Goal: Information Seeking & Learning: Check status

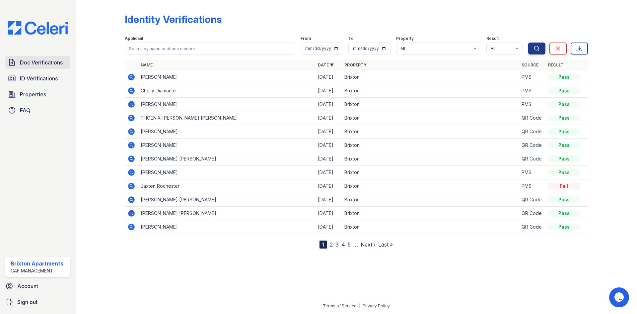
click at [30, 68] on link "Doc Verifications" at bounding box center [37, 62] width 65 height 13
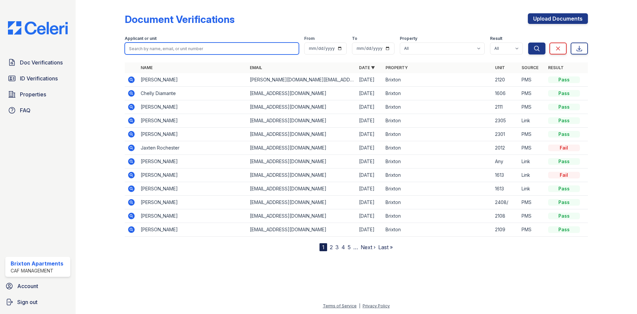
click at [206, 52] on input "search" at bounding box center [212, 48] width 174 height 12
type input "manuel"
click at [528, 42] on button "Search" at bounding box center [536, 48] width 17 height 12
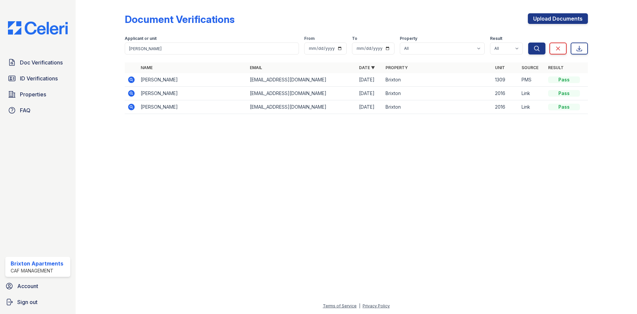
click at [133, 82] on icon at bounding box center [131, 79] width 7 height 7
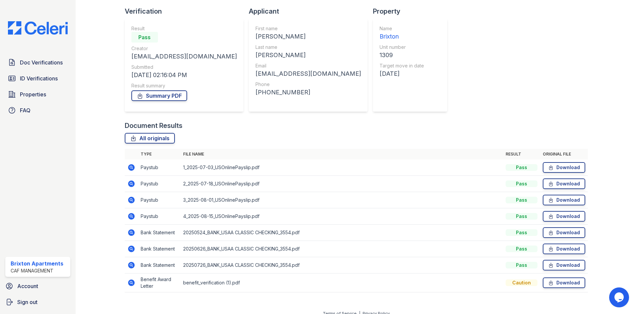
scroll to position [50, 0]
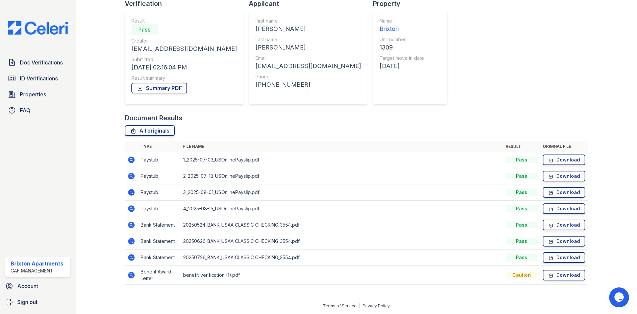
click at [132, 275] on icon at bounding box center [131, 274] width 7 height 7
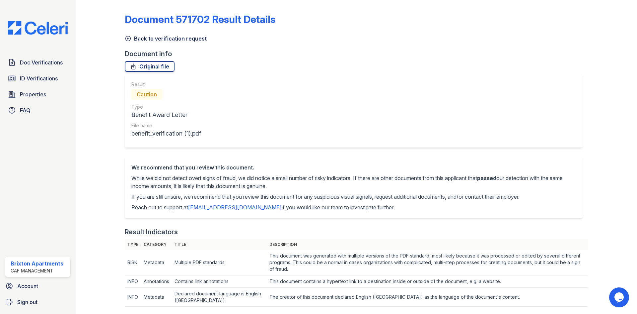
scroll to position [232, 0]
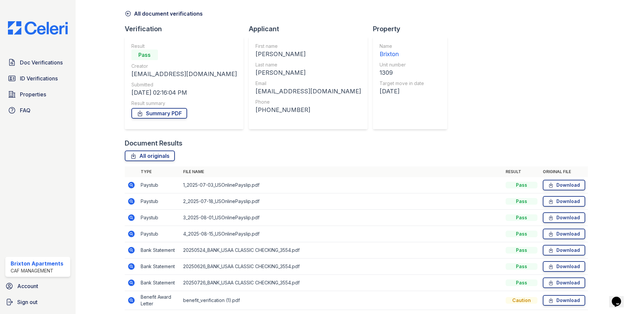
scroll to position [50, 0]
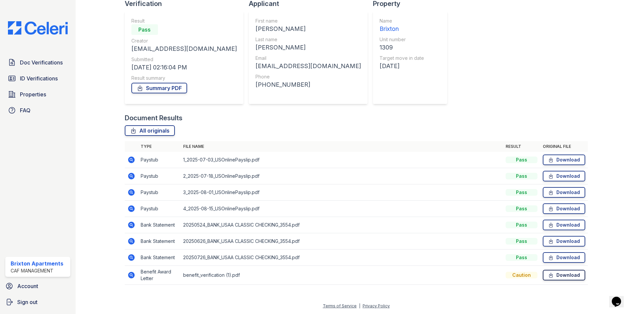
click at [549, 275] on icon at bounding box center [550, 274] width 3 height 5
click at [133, 206] on icon at bounding box center [131, 208] width 8 height 8
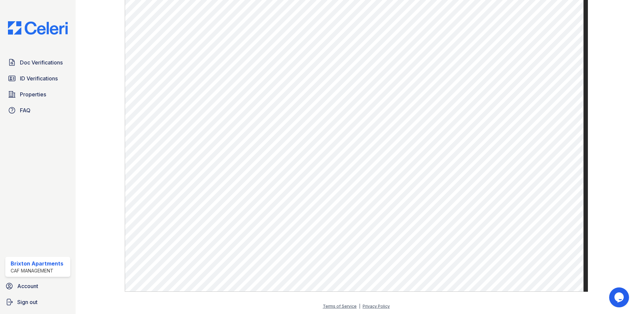
scroll to position [319, 0]
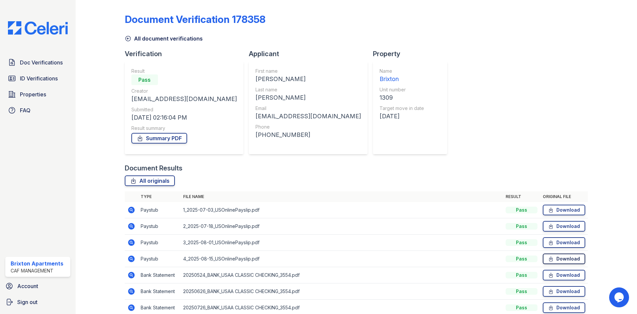
click at [552, 255] on link "Download" at bounding box center [564, 258] width 42 height 11
click at [553, 244] on link "Download" at bounding box center [564, 242] width 42 height 11
click at [555, 226] on link "Download" at bounding box center [564, 226] width 42 height 11
click at [556, 212] on link "Download" at bounding box center [564, 209] width 42 height 11
click at [163, 138] on link "Summary PDF" at bounding box center [159, 138] width 56 height 11
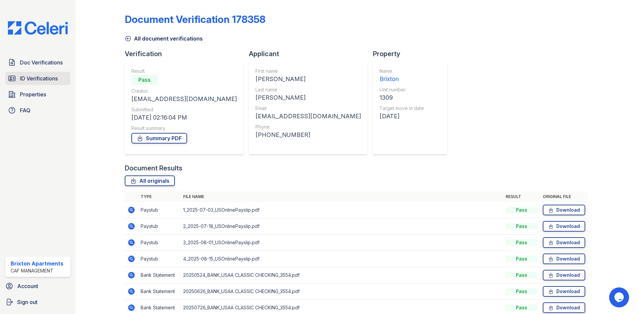
click at [55, 77] on span "ID Verifications" at bounding box center [39, 78] width 38 height 8
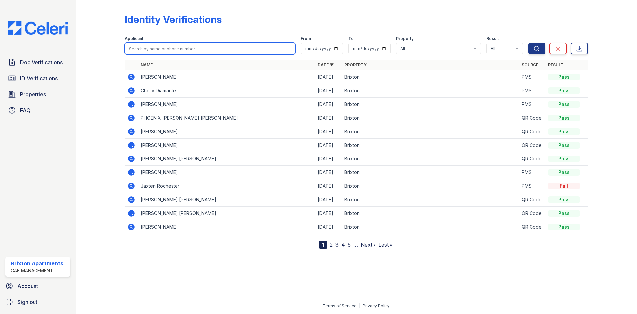
click at [178, 45] on input "search" at bounding box center [210, 48] width 171 height 12
type input "manuel"
click at [528, 42] on button "Search" at bounding box center [536, 48] width 17 height 12
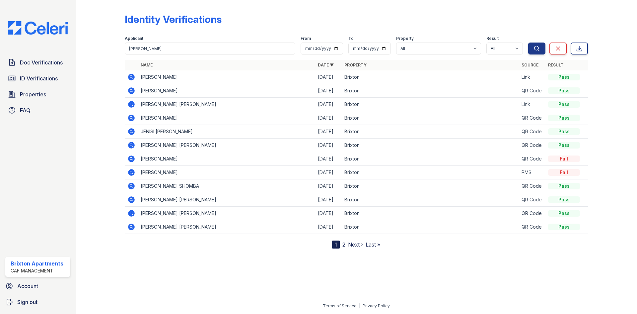
click at [131, 77] on icon at bounding box center [131, 77] width 2 height 2
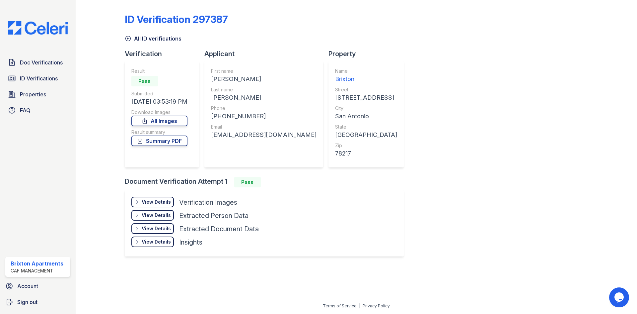
click at [142, 203] on div "View Details Details" at bounding box center [152, 201] width 42 height 11
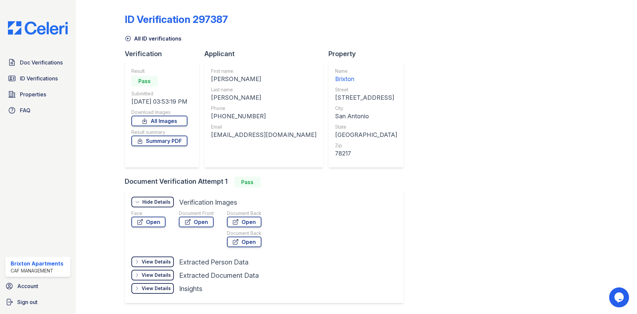
click at [157, 199] on div "Hide Details" at bounding box center [156, 201] width 28 height 7
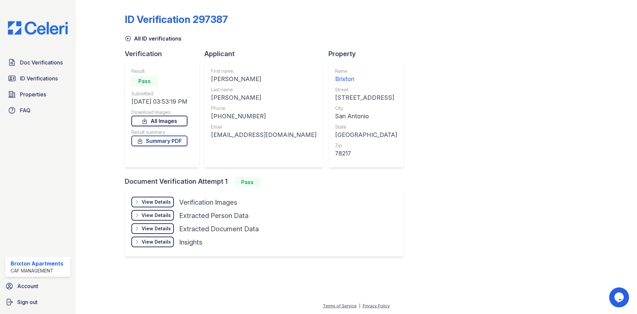
click at [178, 119] on link "All Images" at bounding box center [159, 120] width 56 height 11
click at [184, 143] on link "Summary PDF" at bounding box center [159, 140] width 56 height 11
click at [32, 67] on link "Doc Verifications" at bounding box center [37, 62] width 65 height 13
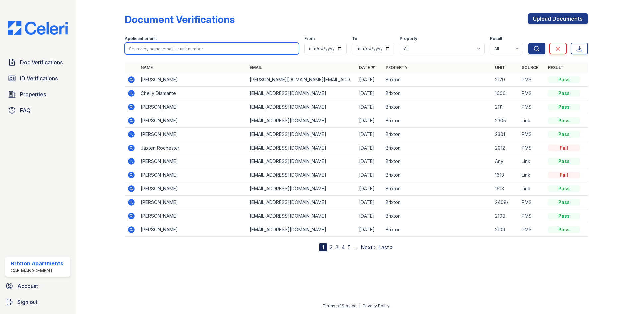
click at [175, 46] on input "search" at bounding box center [212, 48] width 174 height 12
type input "carlos"
click at [528, 42] on button "Search" at bounding box center [536, 48] width 17 height 12
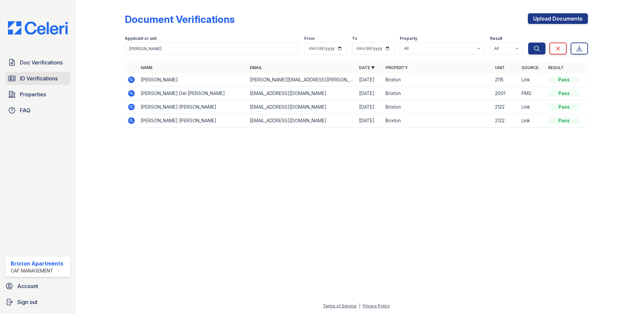
drag, startPoint x: 46, startPoint y: 76, endPoint x: 52, endPoint y: 74, distance: 5.9
click at [46, 77] on span "ID Verifications" at bounding box center [39, 78] width 38 height 8
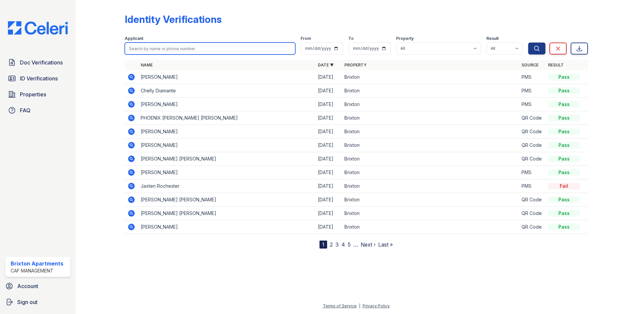
drag, startPoint x: 153, startPoint y: 53, endPoint x: 155, endPoint y: 50, distance: 4.0
click at [155, 50] on input "search" at bounding box center [210, 48] width 171 height 12
type input "carlos"
click at [528, 42] on button "Search" at bounding box center [536, 48] width 17 height 12
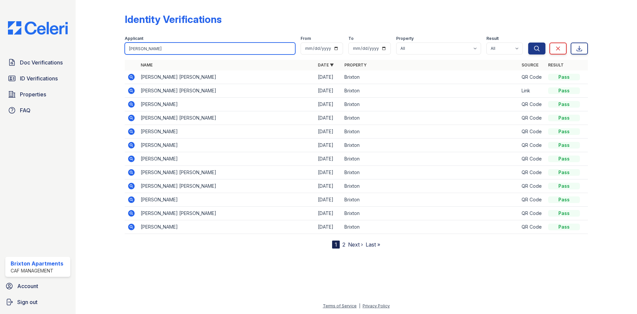
drag, startPoint x: 147, startPoint y: 51, endPoint x: 92, endPoint y: 47, distance: 55.6
click at [97, 47] on div "Identity Verifications Filter Applicant carlos From To Property All Brixton Res…" at bounding box center [356, 129] width 540 height 259
type input "brianda"
click at [528, 42] on button "Search" at bounding box center [536, 48] width 17 height 12
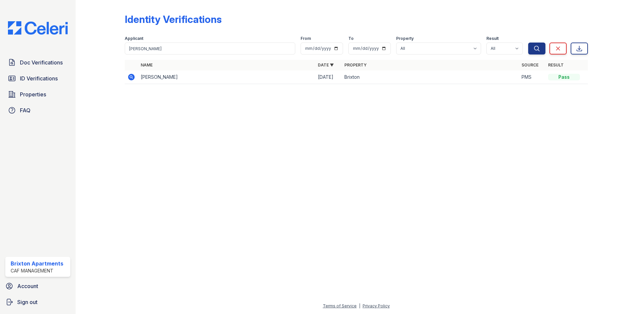
click at [132, 75] on icon at bounding box center [131, 77] width 7 height 7
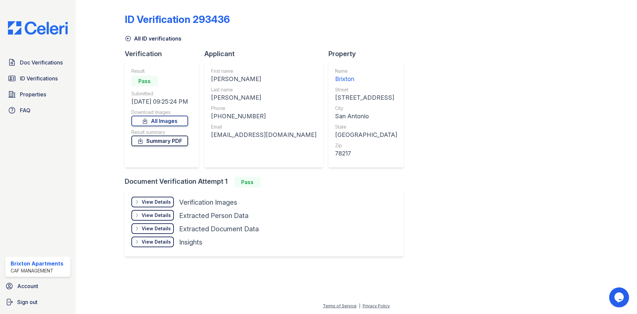
click at [181, 144] on link "Summary PDF" at bounding box center [159, 140] width 57 height 11
click at [40, 60] on span "Doc Verifications" at bounding box center [41, 62] width 43 height 8
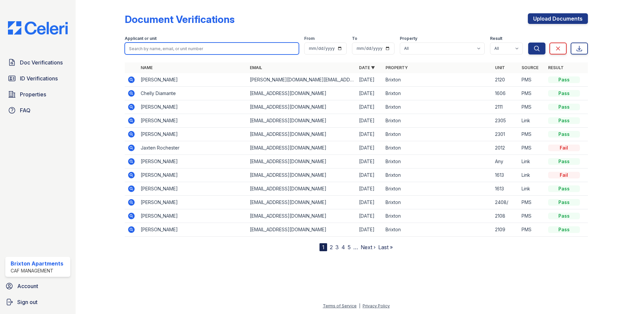
click at [183, 50] on input "search" at bounding box center [212, 48] width 174 height 12
type input "[PERSON_NAME]"
click at [528, 42] on button "Search" at bounding box center [536, 48] width 17 height 12
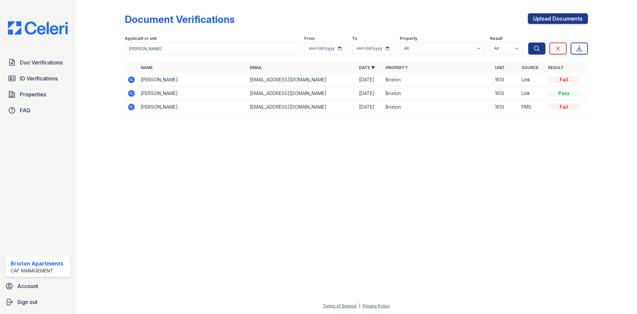
click at [134, 92] on icon at bounding box center [131, 93] width 7 height 7
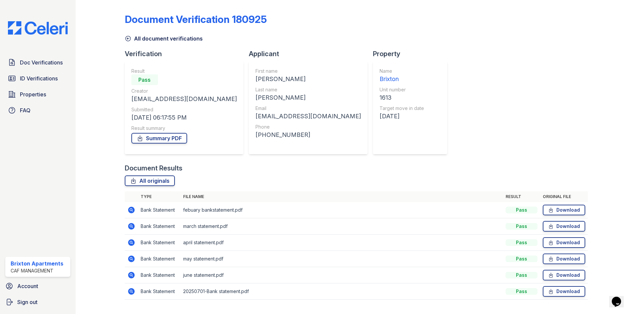
click at [132, 291] on icon at bounding box center [131, 291] width 7 height 7
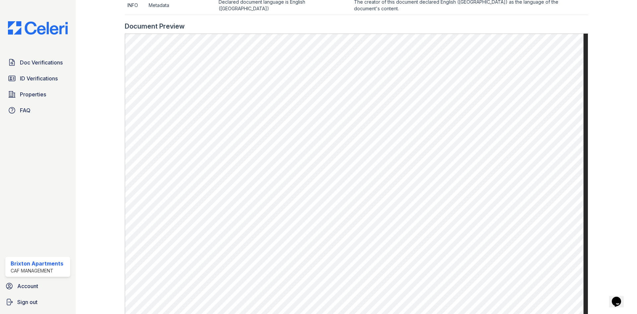
scroll to position [363, 0]
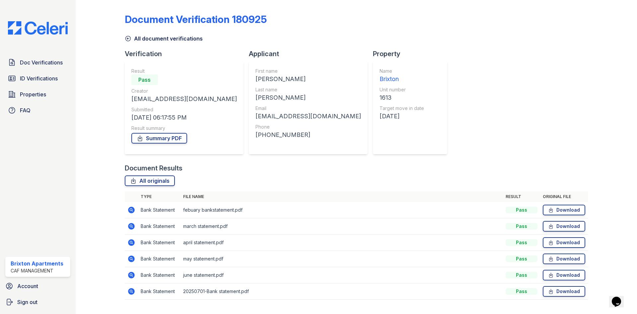
click at [131, 227] on icon at bounding box center [131, 226] width 8 height 8
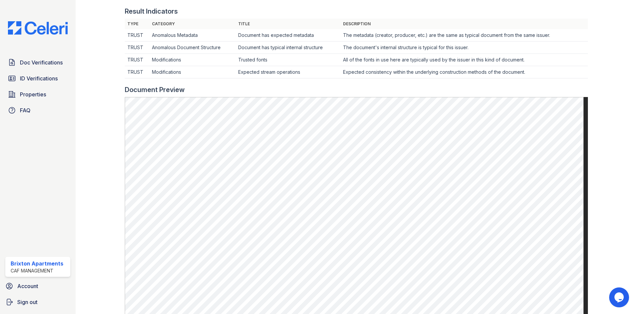
scroll to position [299, 0]
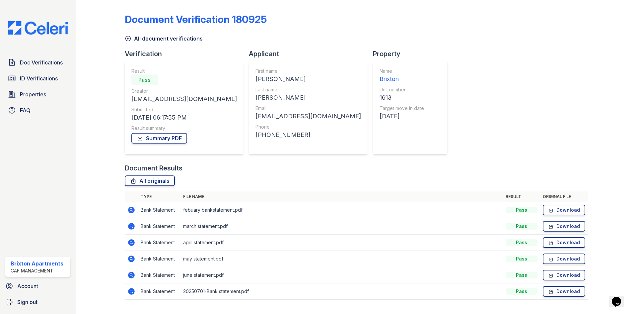
click at [129, 36] on icon at bounding box center [128, 38] width 7 height 7
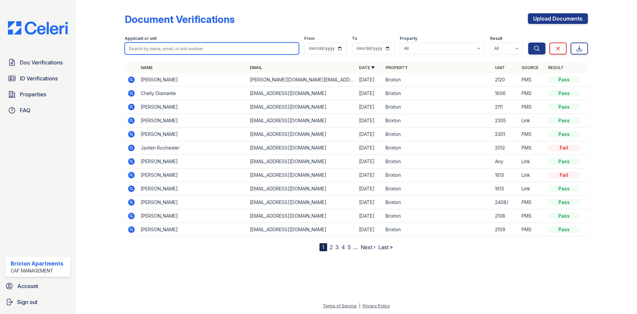
click at [161, 50] on input "search" at bounding box center [212, 48] width 174 height 12
type input "[PERSON_NAME]"
click at [528, 42] on button "Search" at bounding box center [536, 48] width 17 height 12
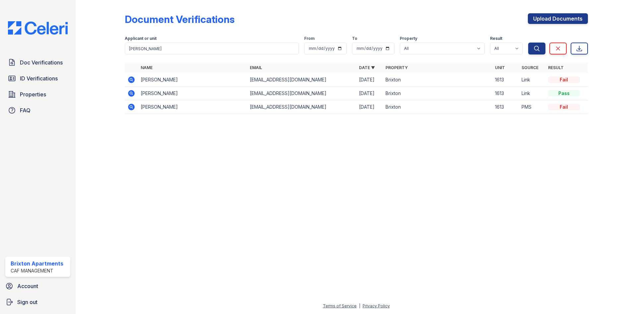
click at [134, 80] on icon at bounding box center [131, 79] width 7 height 7
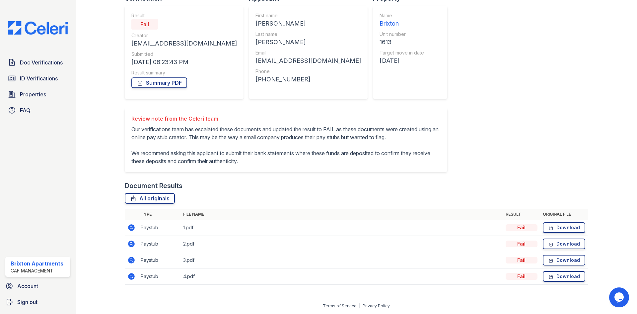
scroll to position [63, 0]
click at [130, 229] on icon at bounding box center [131, 227] width 7 height 7
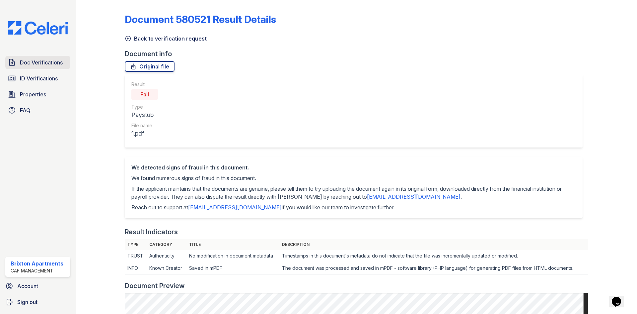
click at [36, 64] on span "Doc Verifications" at bounding box center [41, 62] width 43 height 8
